Goal: Task Accomplishment & Management: Complete application form

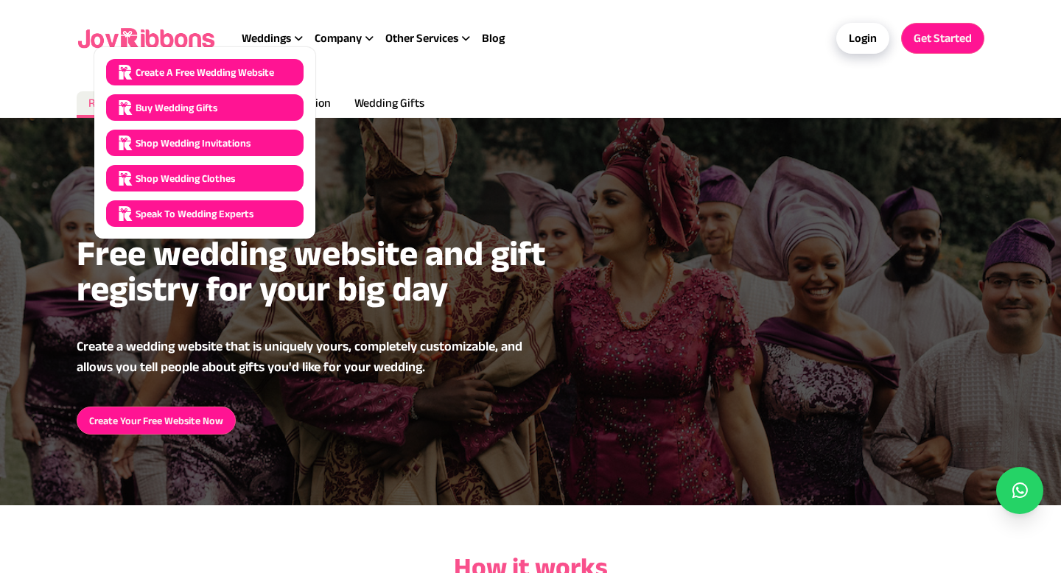
click at [276, 69] on div "Create a Free Wedding Website" at bounding box center [204, 72] width 197 height 27
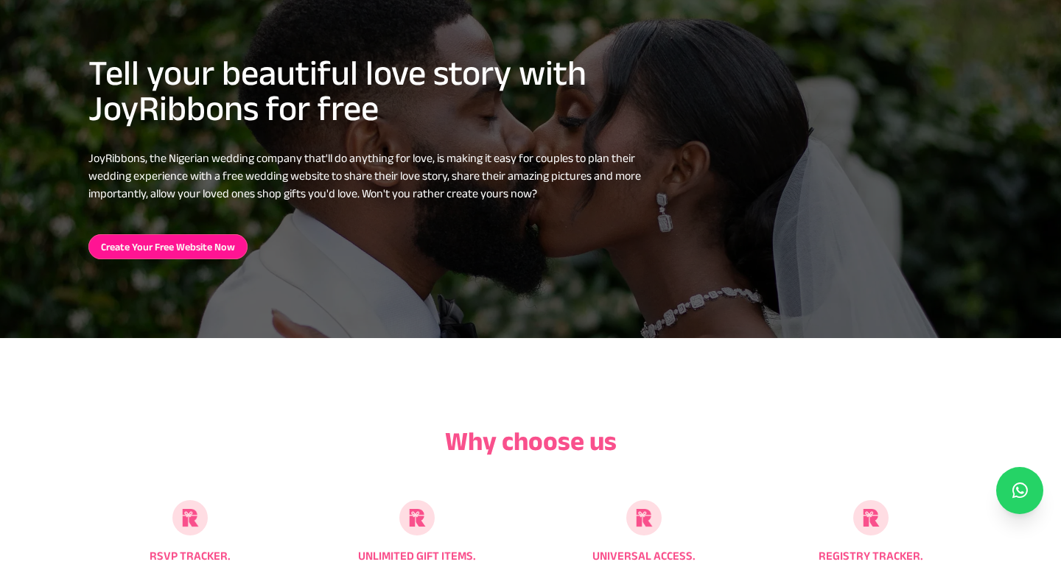
scroll to position [1514, 0]
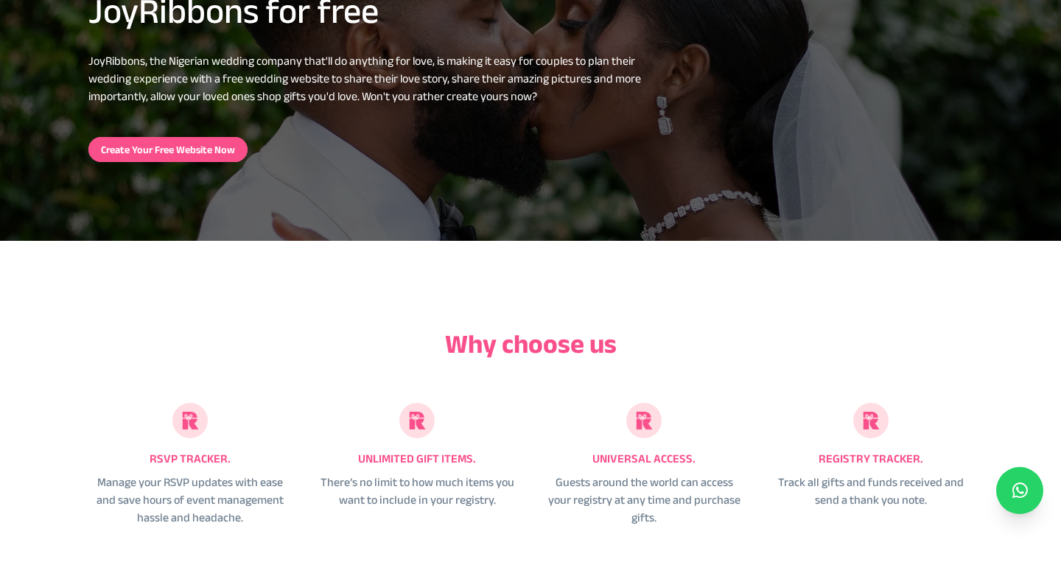
click at [198, 140] on link "Create Your Free Website Now" at bounding box center [167, 149] width 159 height 25
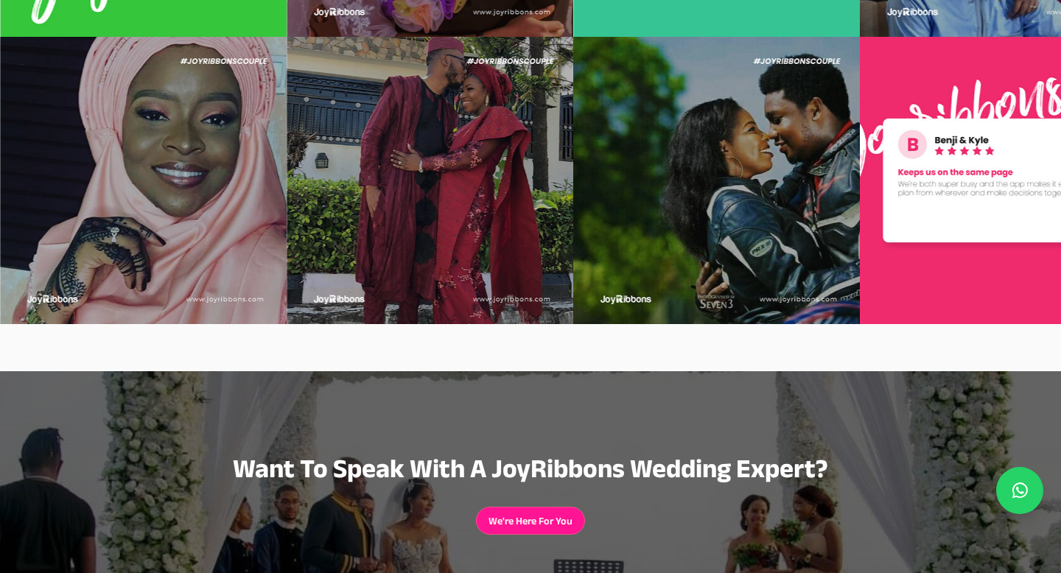
scroll to position [3752, 0]
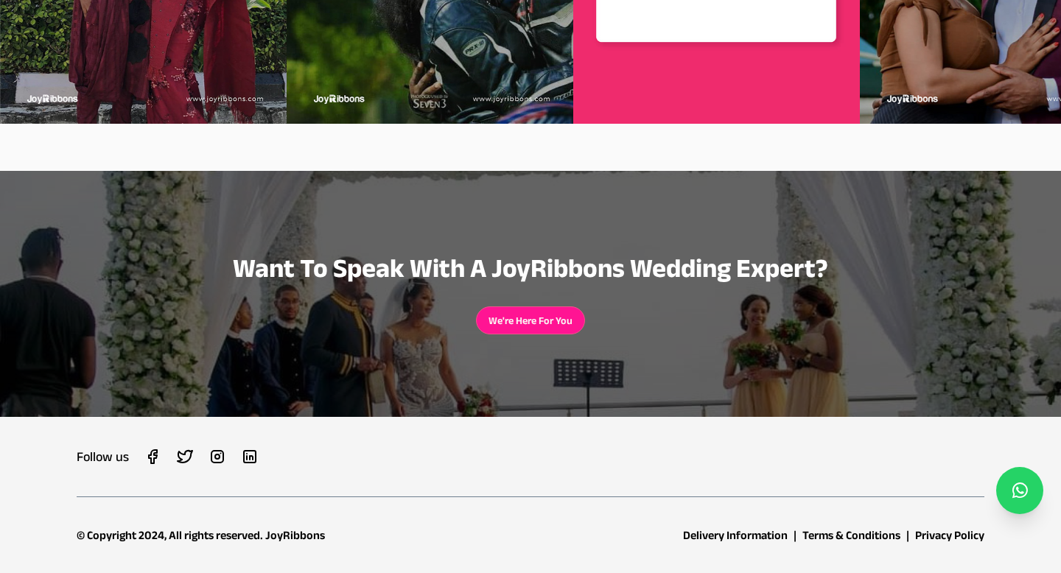
drag, startPoint x: 217, startPoint y: 453, endPoint x: 668, endPoint y: 4, distance: 636.7
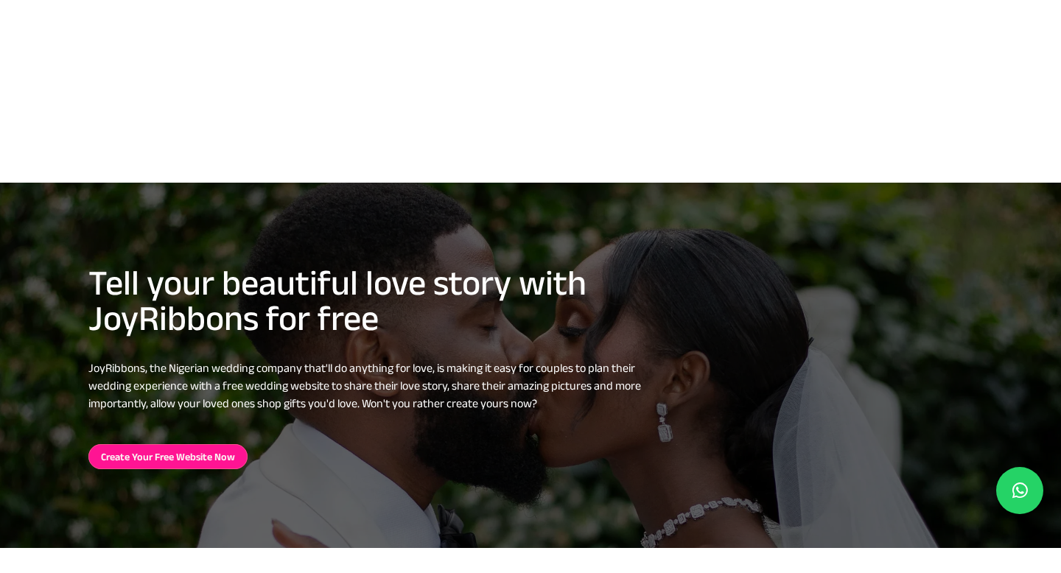
scroll to position [1096, 0]
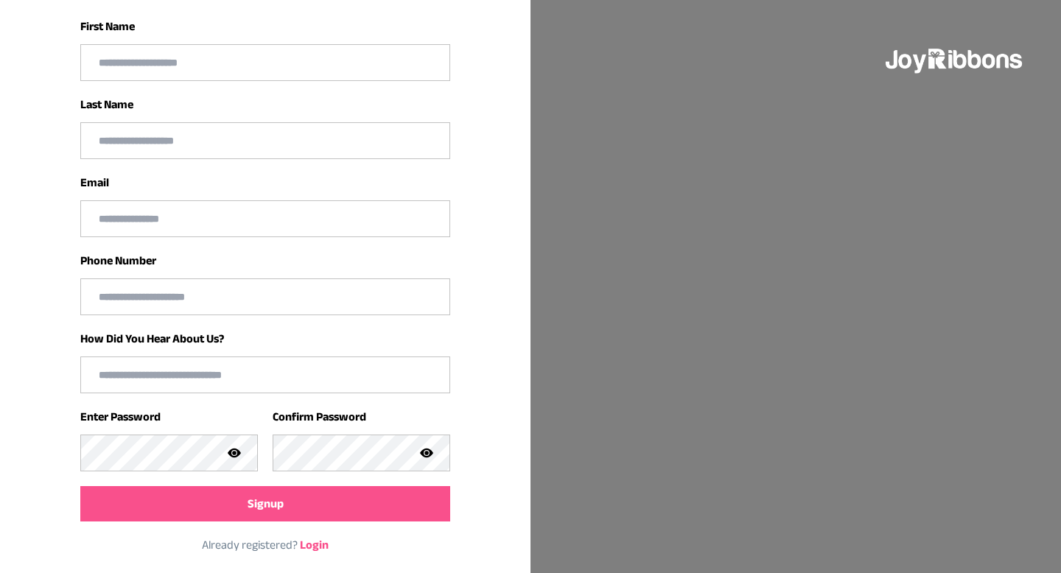
scroll to position [223, 0]
